Goal: Find contact information: Find contact information

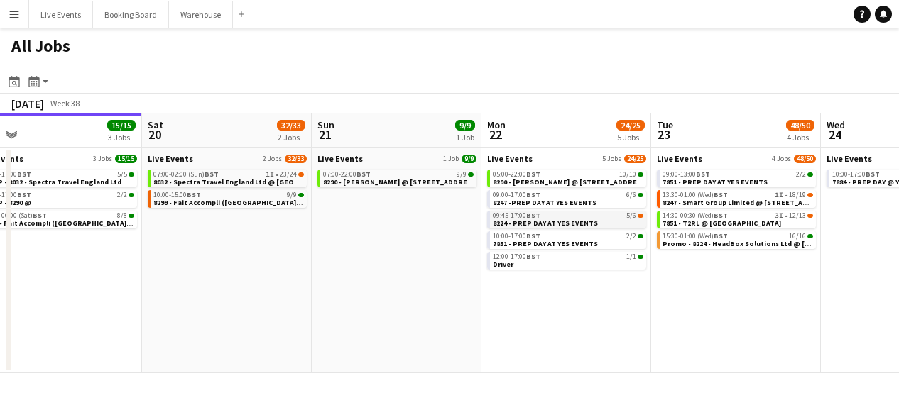
click at [586, 214] on div "09:45-17:00 BST 5/6" at bounding box center [568, 215] width 151 height 7
click at [688, 220] on span "7851 - T2RL @ [GEOGRAPHIC_DATA]" at bounding box center [721, 223] width 119 height 9
click at [721, 238] on span "BST" at bounding box center [720, 235] width 14 height 9
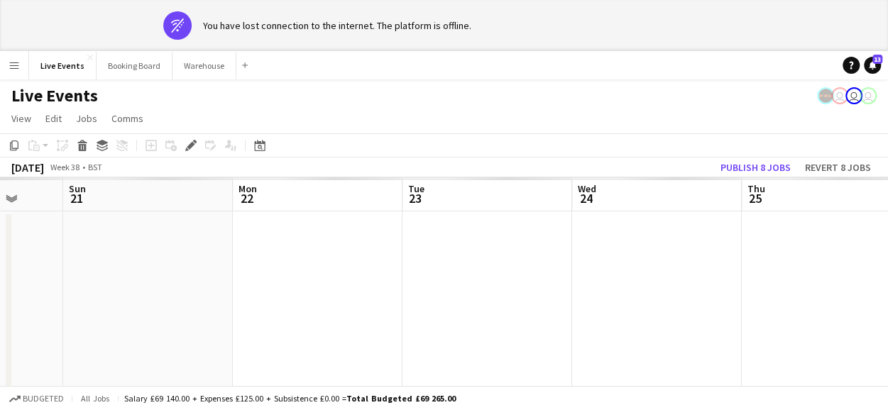
click at [182, 19] on icon at bounding box center [177, 25] width 13 height 14
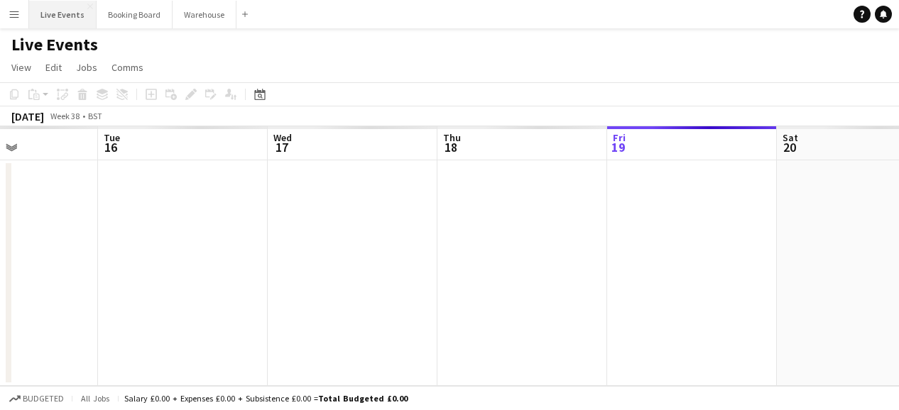
scroll to position [0, 582]
click at [136, 16] on button "Booking Board Close" at bounding box center [135, 15] width 76 height 28
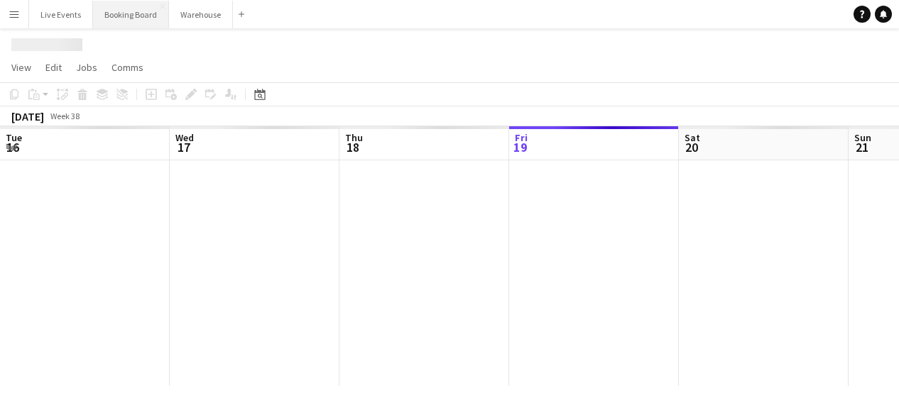
scroll to position [0, 339]
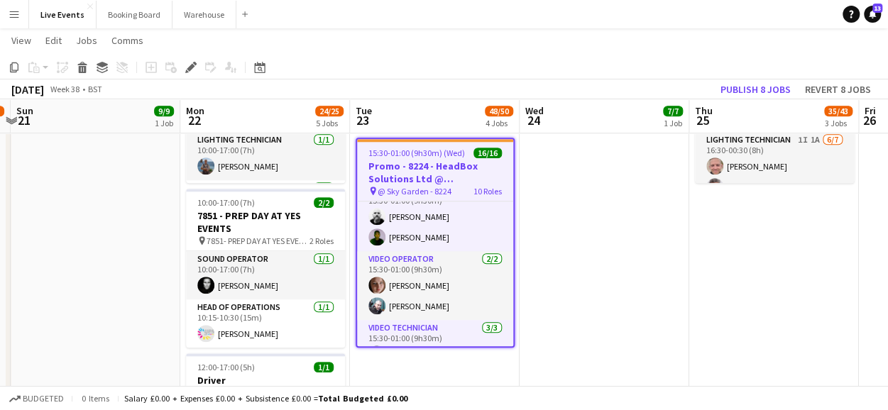
scroll to position [400, 0]
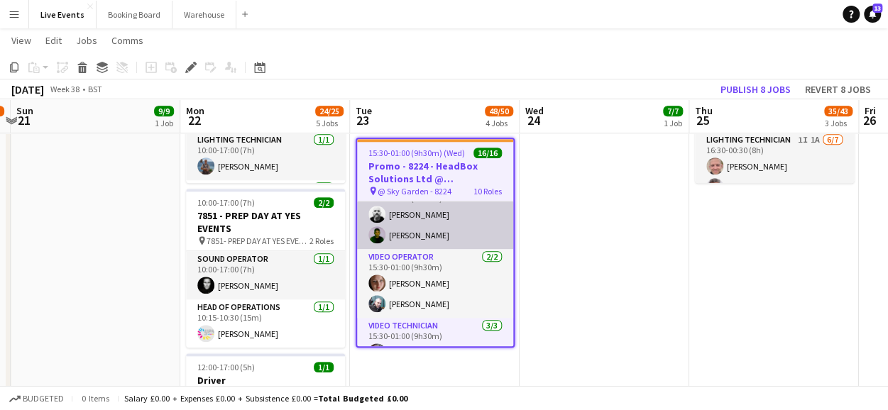
click at [412, 211] on app-card-role "Sound Technician [DATE] 15:30-01:00 (9h30m) [PERSON_NAME]" at bounding box center [435, 214] width 156 height 69
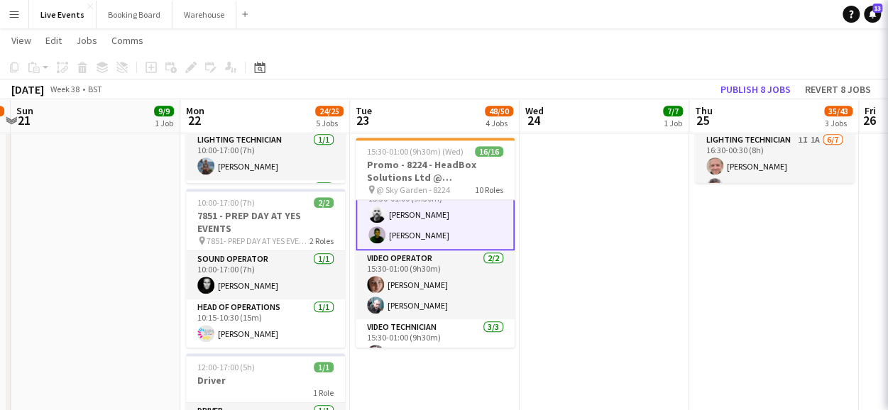
scroll to position [402, 0]
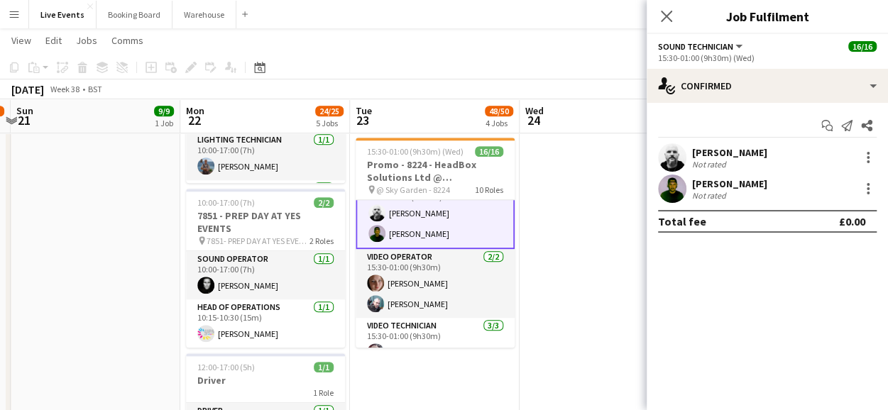
click at [713, 151] on div "[PERSON_NAME]" at bounding box center [729, 152] width 75 height 13
click at [708, 147] on div "[PERSON_NAME]" at bounding box center [729, 152] width 75 height 13
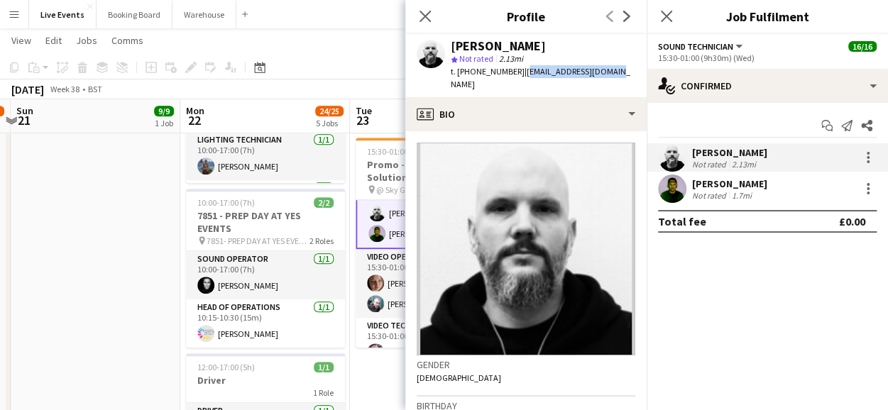
drag, startPoint x: 518, startPoint y: 72, endPoint x: 603, endPoint y: 72, distance: 84.5
click at [603, 72] on span "| [EMAIL_ADDRESS][DOMAIN_NAME]" at bounding box center [541, 77] width 180 height 23
copy span "[EMAIL_ADDRESS][DOMAIN_NAME]"
click at [851, 312] on mat-expansion-panel "check Confirmed Start chat Send notification Share [PERSON_NAME] Not rated 2.13…" at bounding box center [767, 256] width 241 height 307
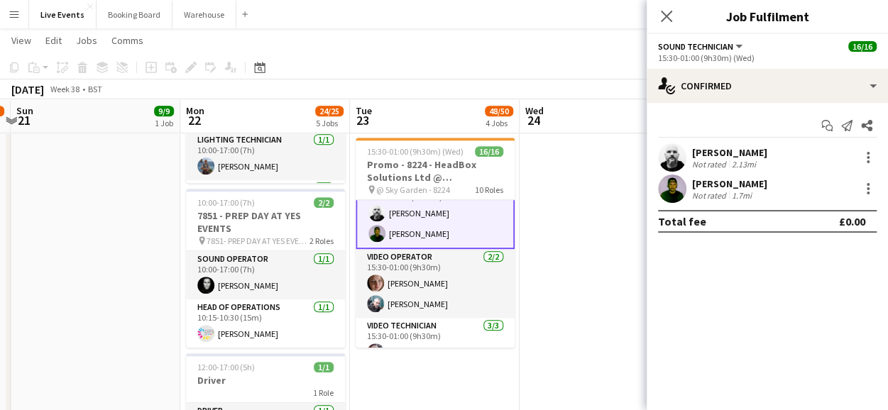
click at [728, 185] on div "[PERSON_NAME]" at bounding box center [729, 183] width 75 height 13
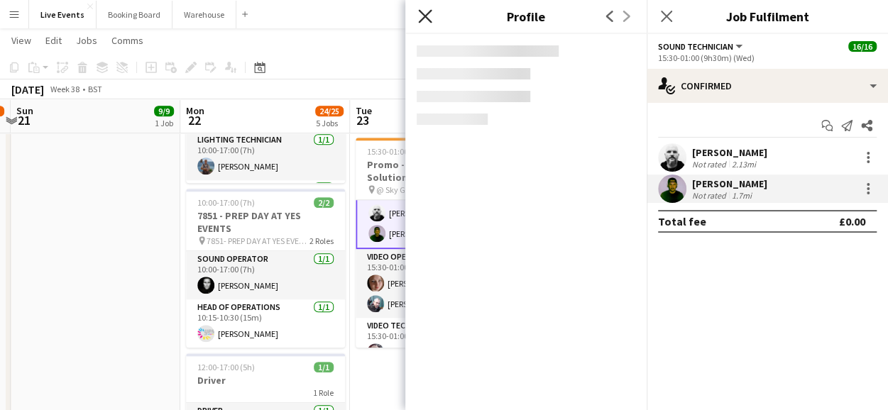
click at [427, 19] on icon at bounding box center [424, 15] width 13 height 13
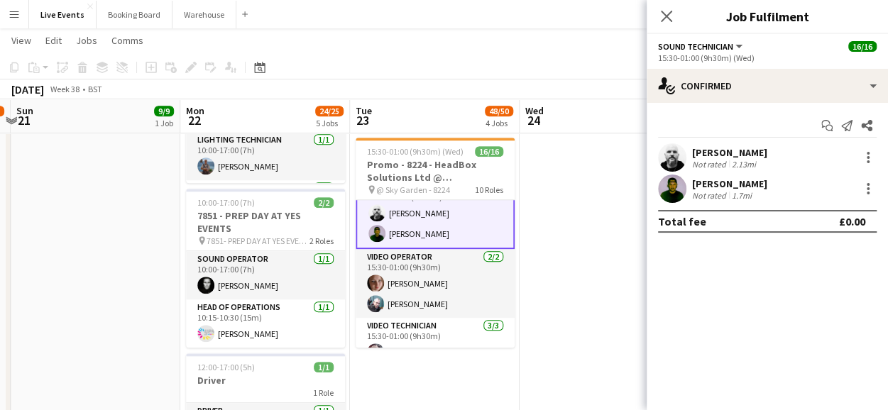
click at [728, 184] on div "[PERSON_NAME]" at bounding box center [729, 183] width 75 height 13
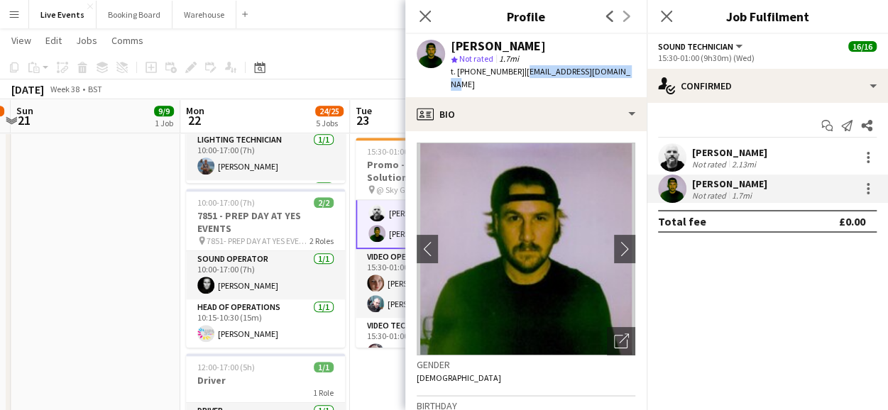
drag, startPoint x: 518, startPoint y: 72, endPoint x: 622, endPoint y: 70, distance: 103.7
click at [622, 70] on span "| [EMAIL_ADDRESS][DOMAIN_NAME]" at bounding box center [541, 77] width 180 height 23
copy span "[EMAIL_ADDRESS][DOMAIN_NAME]"
click at [429, 15] on icon "Close pop-in" at bounding box center [424, 15] width 13 height 13
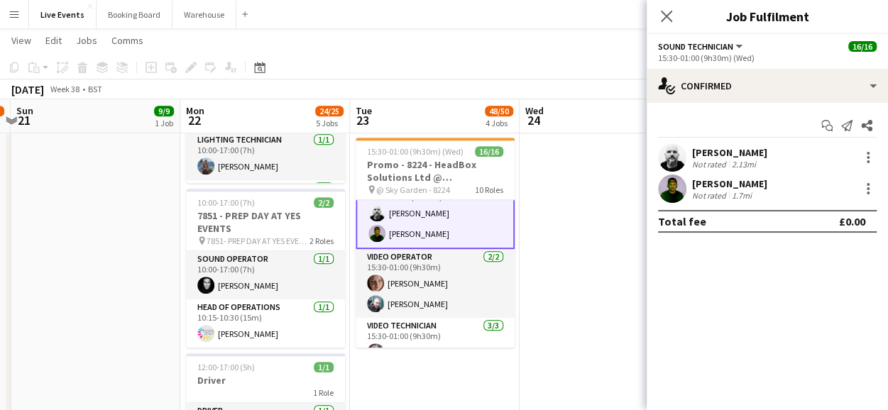
click at [812, 307] on mat-expansion-panel "check Confirmed Start chat Send notification Share [PERSON_NAME] Not rated 2.13…" at bounding box center [767, 256] width 241 height 307
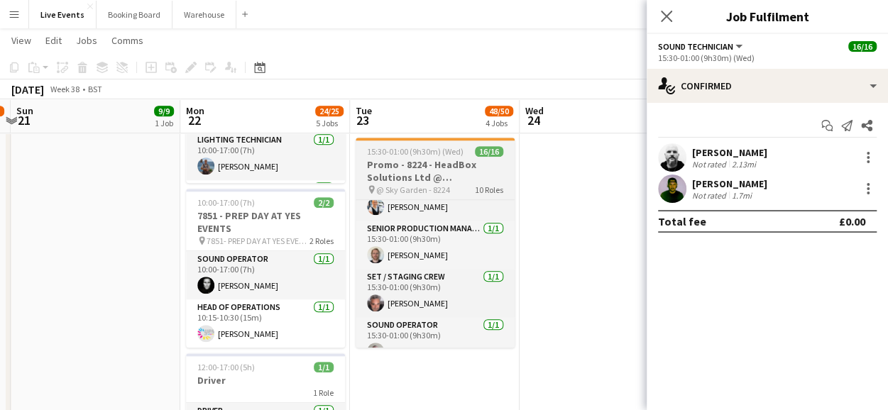
scroll to position [185, 0]
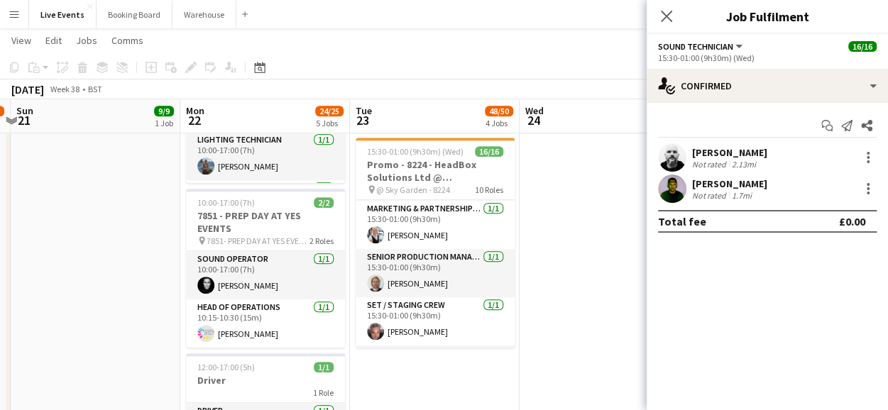
click at [532, 383] on app-date-cell "10:00-17:00 (7h) 7/7 7884 - PREP DAY @ YES EVENTS pin PREP DAY @ YES EVENTS 7 R…" at bounding box center [605, 197] width 170 height 1323
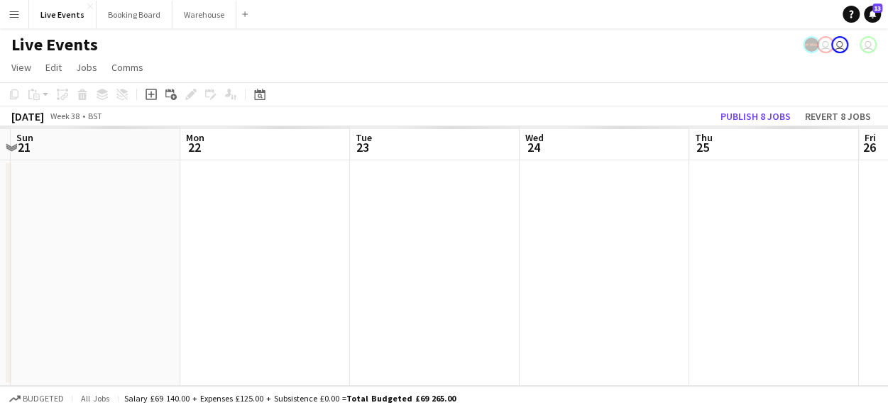
scroll to position [0, 0]
